Goal: Task Accomplishment & Management: Manage account settings

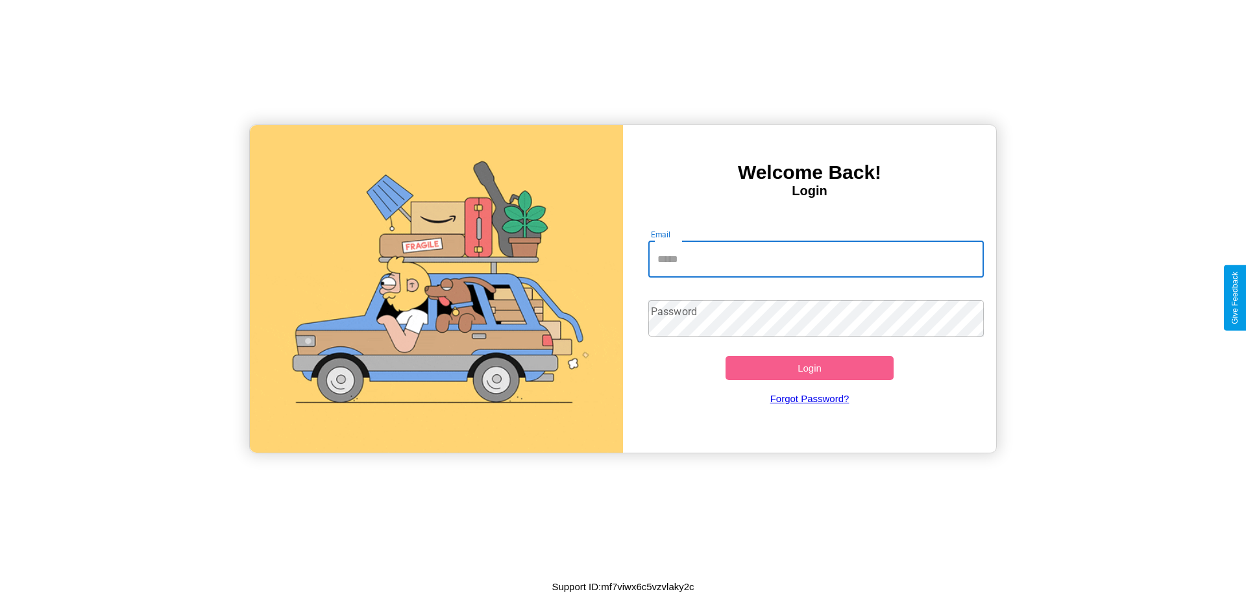
click at [816, 259] on input "Email" at bounding box center [816, 259] width 336 height 36
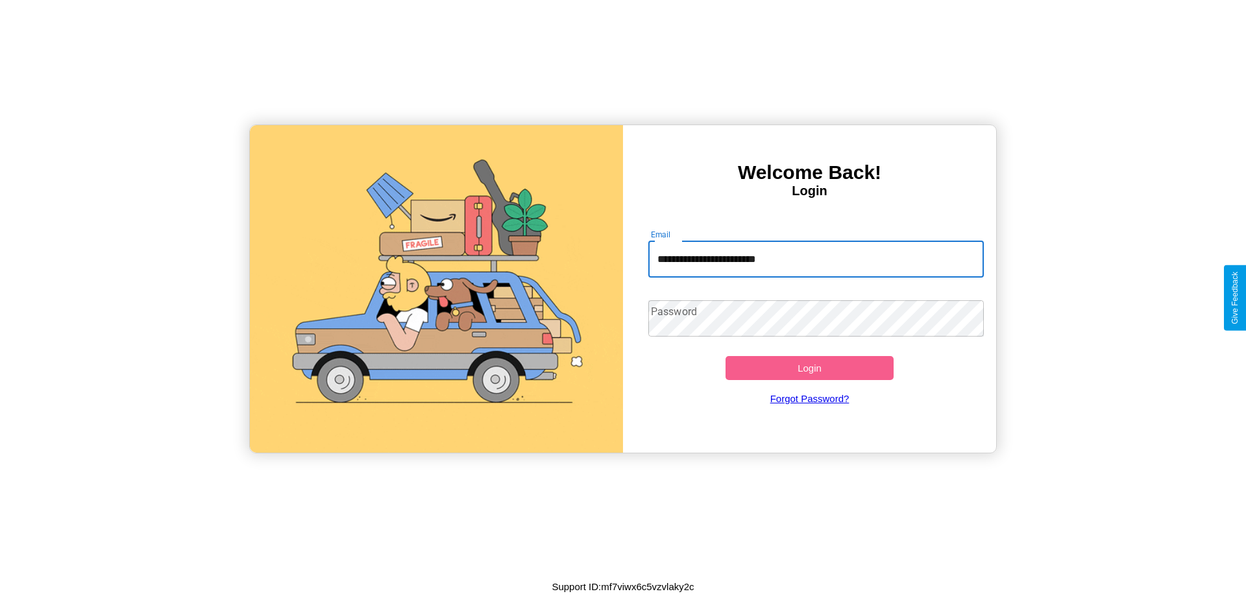
type input "**********"
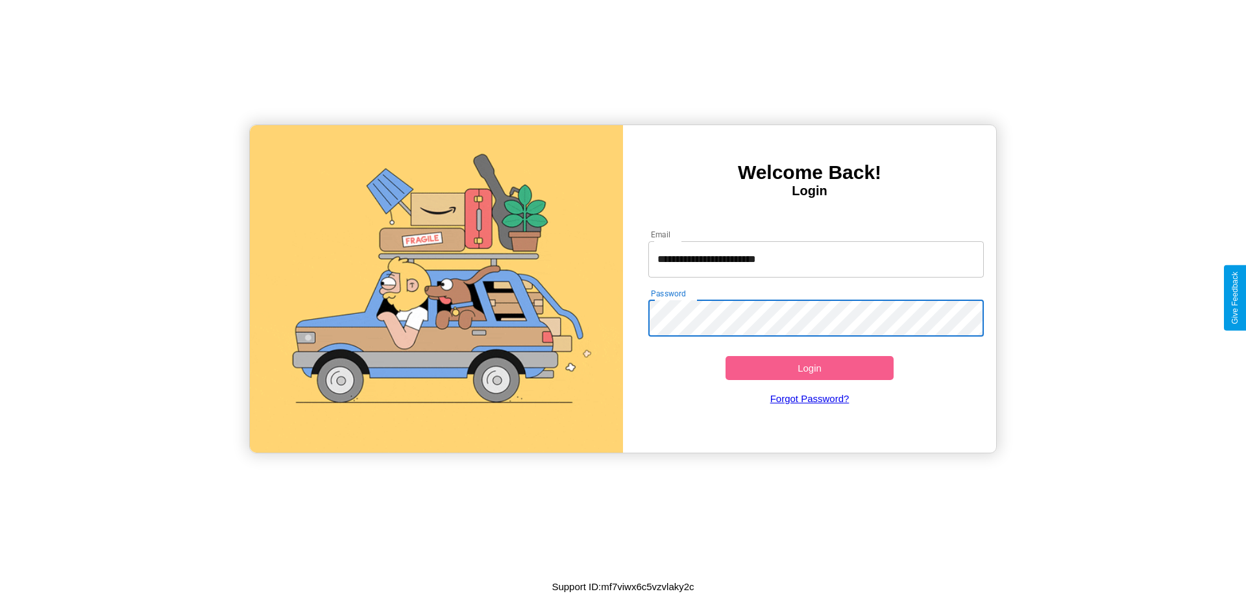
click at [809, 368] on button "Login" at bounding box center [809, 368] width 168 height 24
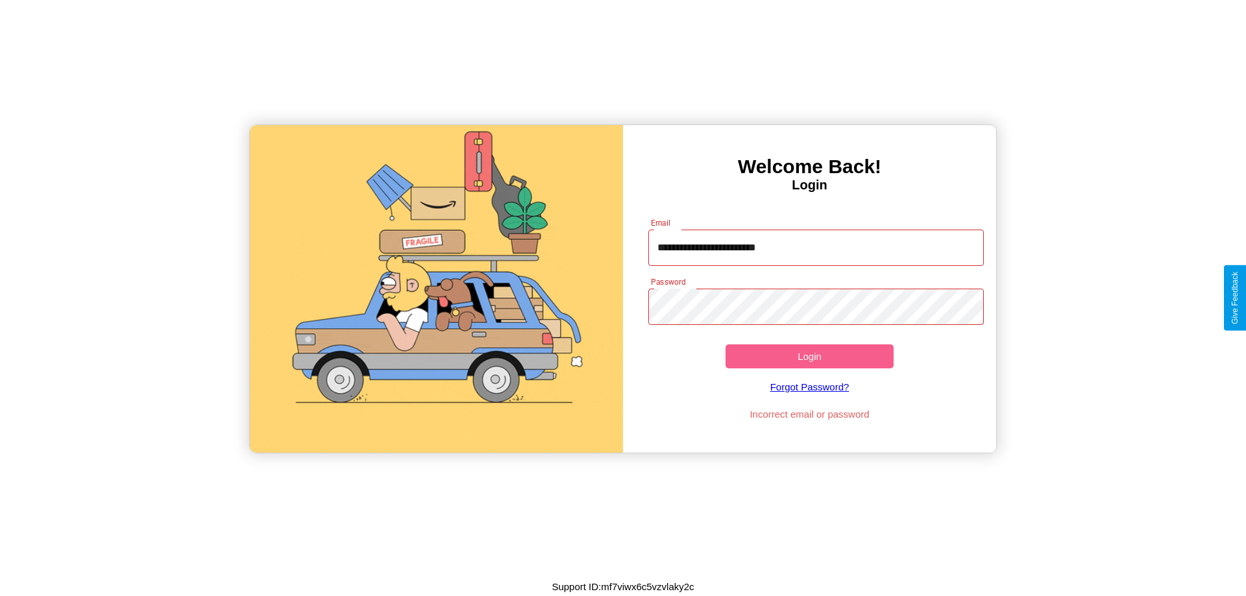
click at [809, 356] on button "Login" at bounding box center [809, 357] width 168 height 24
